Goal: Transaction & Acquisition: Purchase product/service

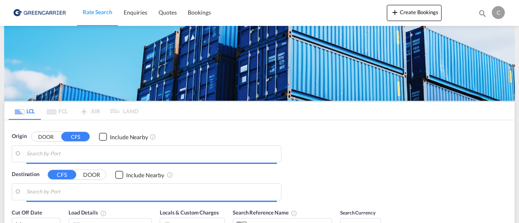
type input "SE-41705, [GEOGRAPHIC_DATA], [GEOGRAPHIC_DATA]"
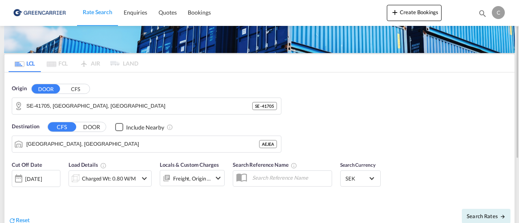
scroll to position [48, 0]
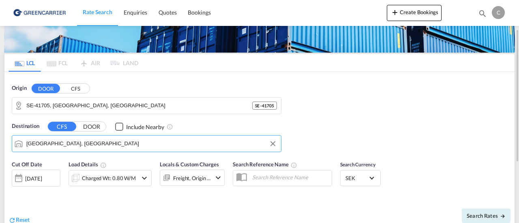
click at [139, 146] on input "[GEOGRAPHIC_DATA], [GEOGRAPHIC_DATA]" at bounding box center [151, 144] width 251 height 12
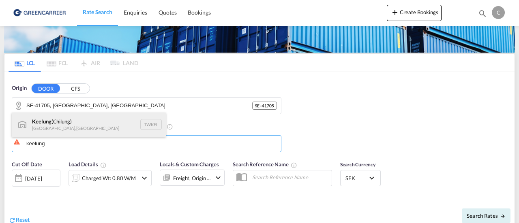
click at [86, 125] on div "Keelung ([GEOGRAPHIC_DATA]) [GEOGRAPHIC_DATA], [GEOGRAPHIC_DATA] TWKEL" at bounding box center [89, 125] width 154 height 24
type input "Keelung (Chilung), TWKEL"
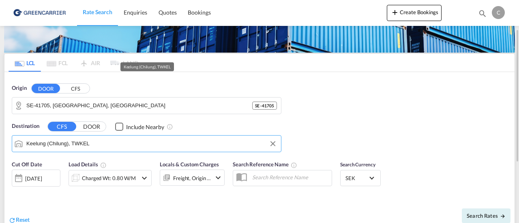
scroll to position [114, 0]
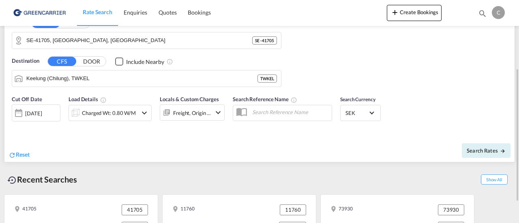
click at [42, 115] on div "[DATE]" at bounding box center [33, 113] width 17 height 7
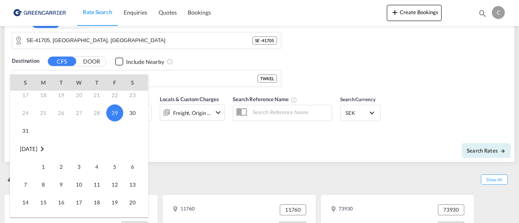
scroll to position [59, 0]
click at [46, 168] on span "1" at bounding box center [43, 166] width 16 height 16
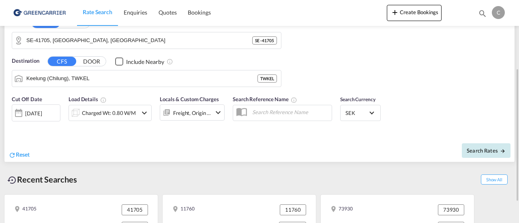
drag, startPoint x: 473, startPoint y: 141, endPoint x: 475, endPoint y: 150, distance: 8.8
click at [475, 150] on div "Search Rates" at bounding box center [387, 150] width 253 height 23
click at [475, 150] on span "Search Rates" at bounding box center [486, 151] width 39 height 6
type input "41705 to TWKEL / [DATE]"
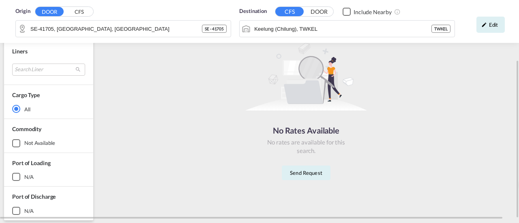
scroll to position [87, 0]
